Goal: Task Accomplishment & Management: Manage account settings

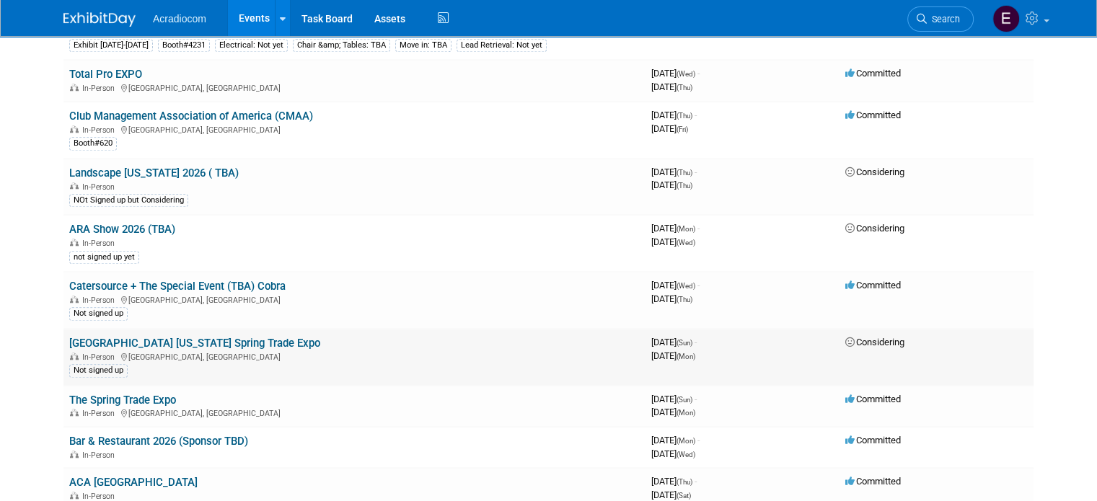
scroll to position [1298, 0]
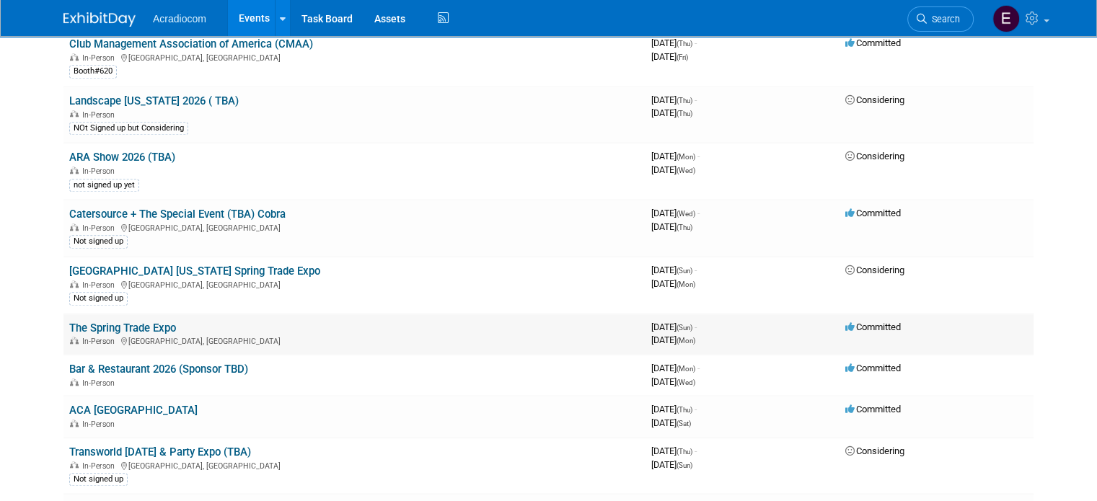
click at [157, 322] on link "The Spring Trade Expo" at bounding box center [122, 328] width 107 height 13
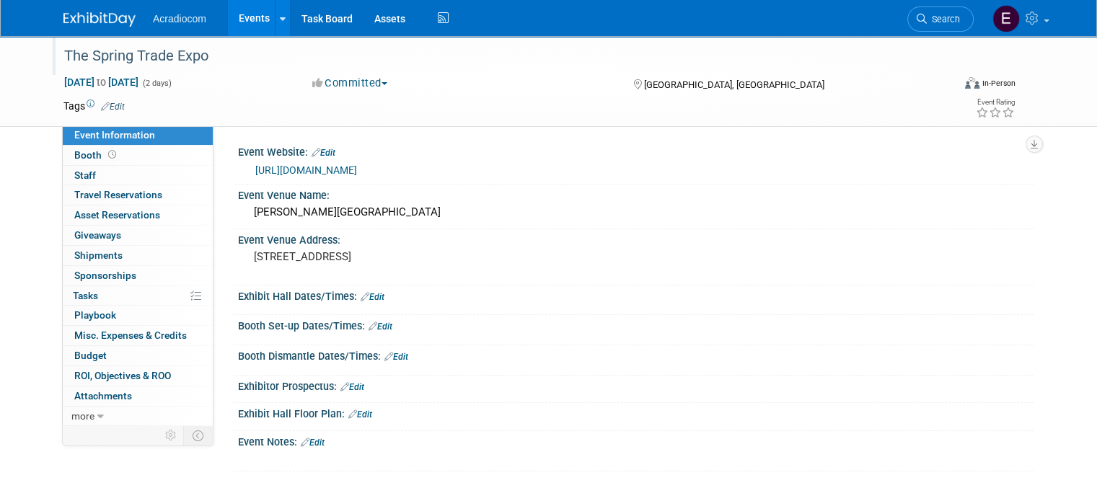
click at [218, 51] on div "The Spring Trade Expo" at bounding box center [496, 56] width 875 height 26
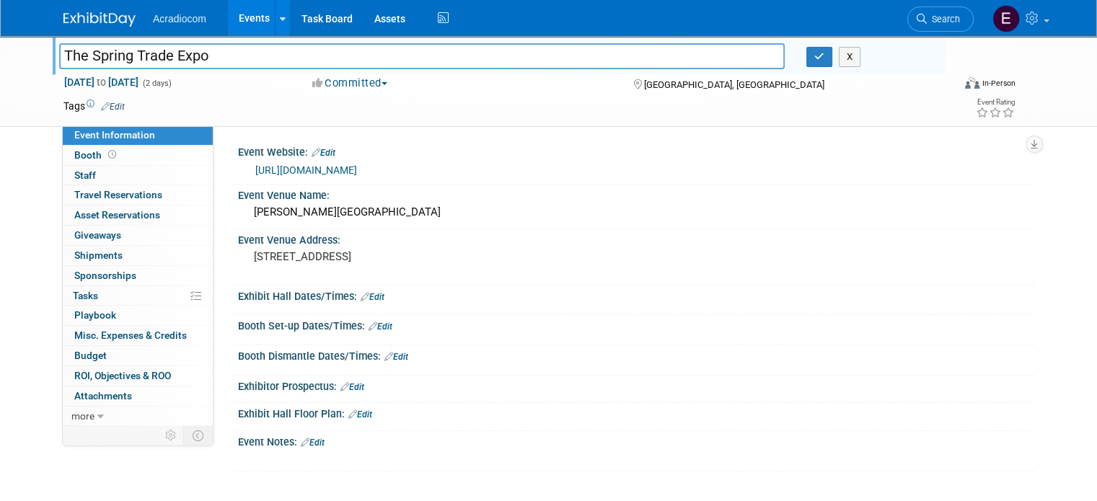
click at [59, 53] on input "The Spring Trade Expo" at bounding box center [421, 55] width 725 height 25
click at [824, 59] on icon "button" at bounding box center [819, 56] width 10 height 9
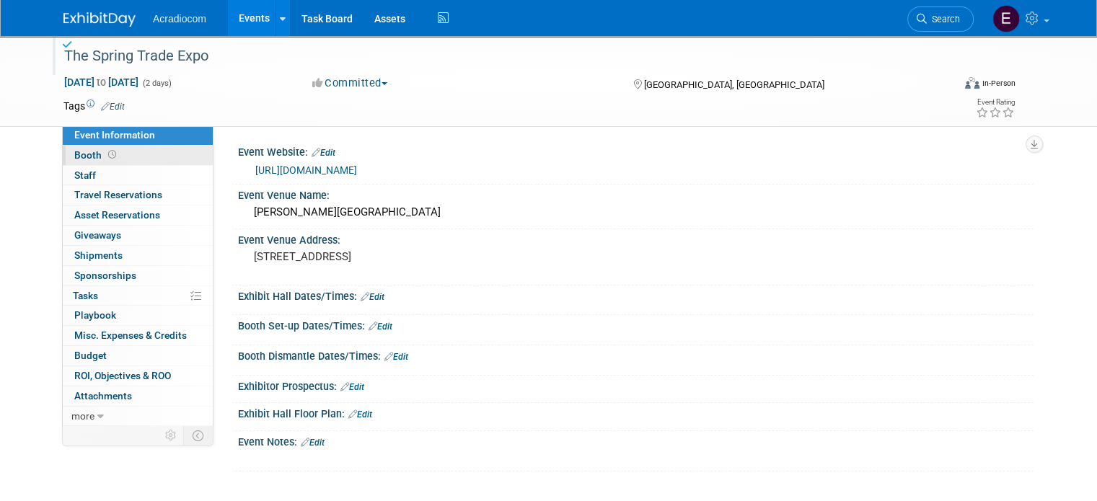
click at [133, 154] on link "Booth" at bounding box center [138, 155] width 150 height 19
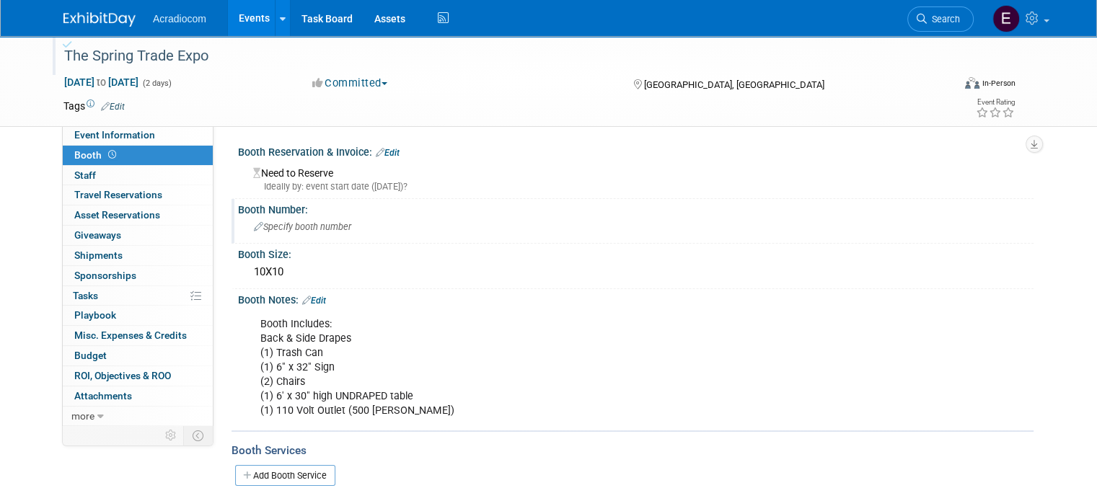
click at [294, 234] on div "Specify booth number" at bounding box center [636, 227] width 774 height 22
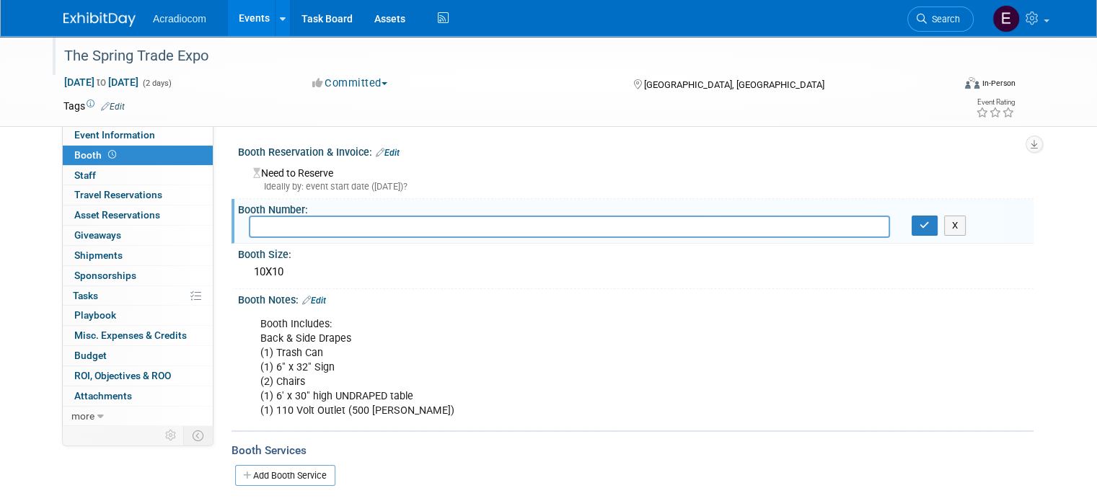
type input "B"
type input "411"
click at [929, 227] on icon "button" at bounding box center [924, 225] width 10 height 9
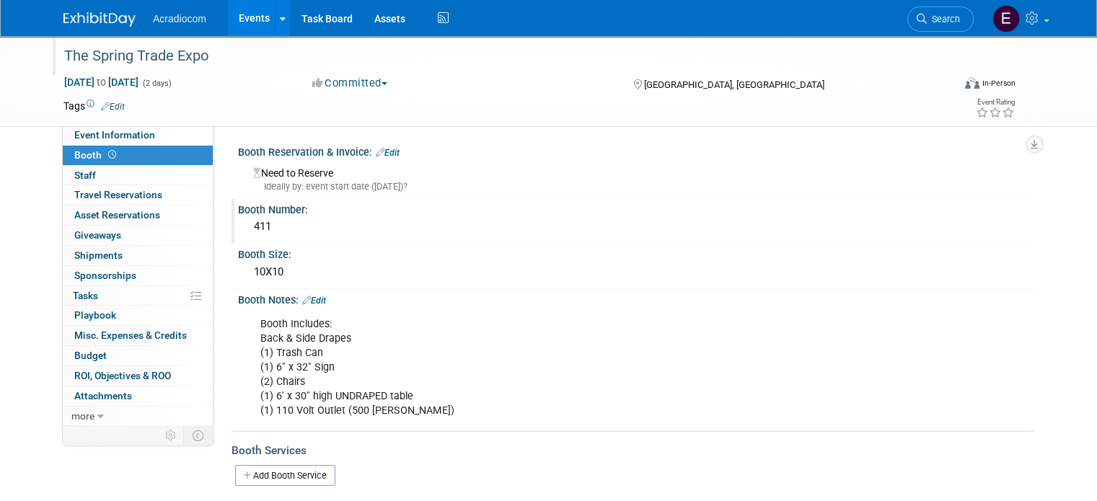
click at [110, 99] on td "Tags Edit" at bounding box center [93, 106] width 61 height 14
click at [106, 103] on link "Edit" at bounding box center [113, 107] width 24 height 10
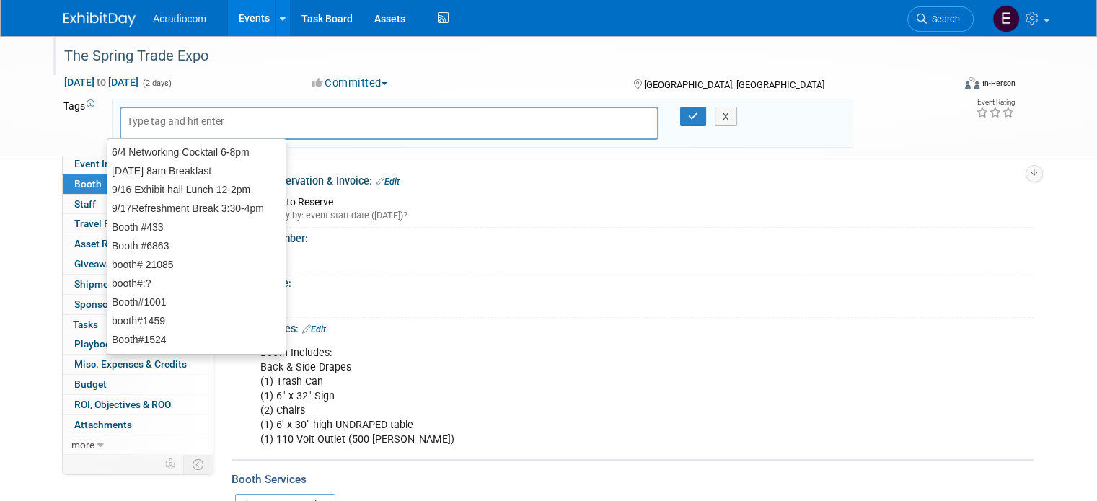
click at [134, 115] on input "text" at bounding box center [184, 121] width 115 height 14
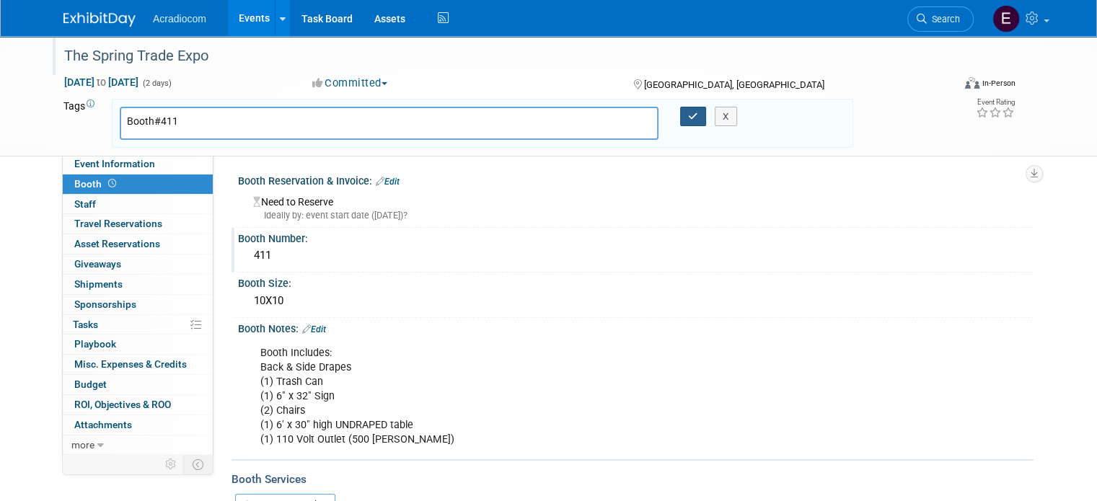
type input "Booth#411"
click at [694, 108] on button "button" at bounding box center [693, 117] width 26 height 20
type input "Booth#411"
